Goal: Transaction & Acquisition: Subscribe to service/newsletter

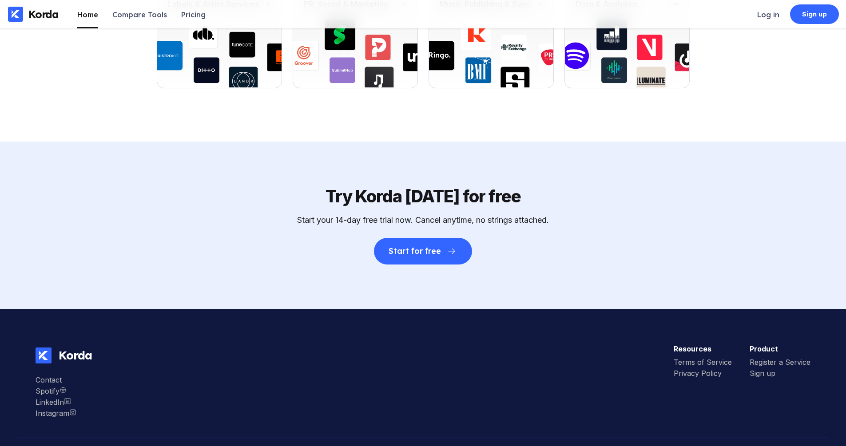
scroll to position [3210, 0]
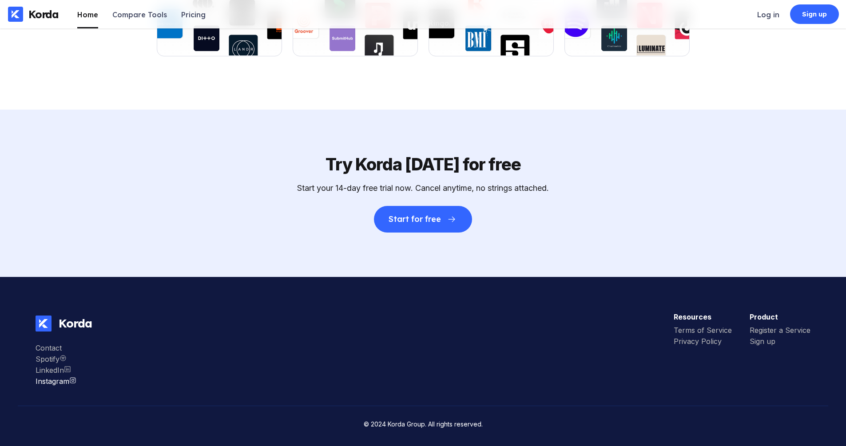
click at [54, 380] on div "Instagram" at bounding box center [56, 381] width 41 height 9
click at [802, 18] on div "Sign up" at bounding box center [814, 14] width 25 height 9
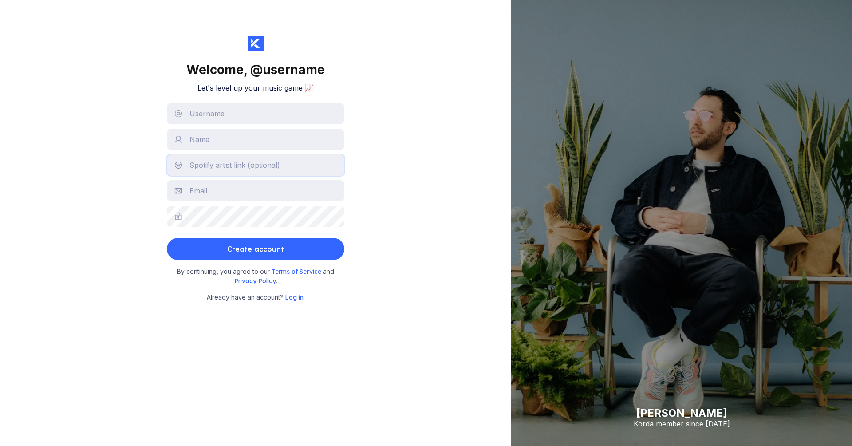
click at [271, 165] on input "text" at bounding box center [256, 164] width 178 height 21
click at [273, 188] on input "text" at bounding box center [256, 190] width 178 height 21
click at [374, 204] on div "Welcome, @ username Let's level up your music game 📈 Create account By continui…" at bounding box center [255, 223] width 511 height 446
click at [372, 144] on div "Welcome, @ username Let's level up your music game 📈 Create account By continui…" at bounding box center [255, 223] width 511 height 446
